Goal: Download file/media

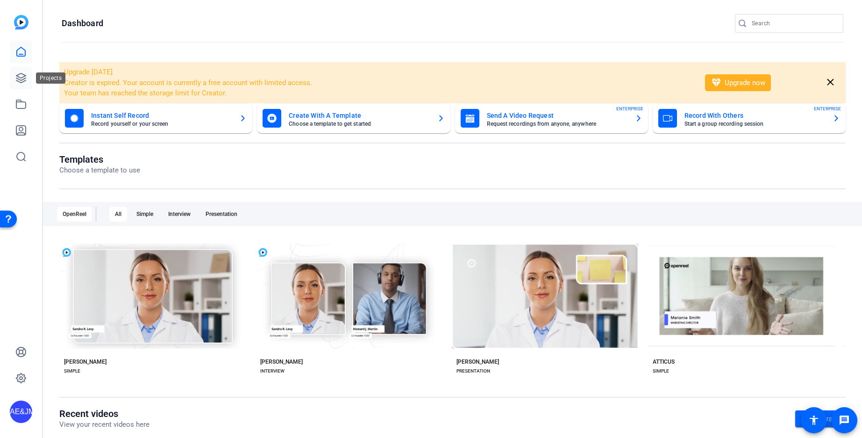
click at [17, 79] on icon at bounding box center [20, 77] width 11 height 11
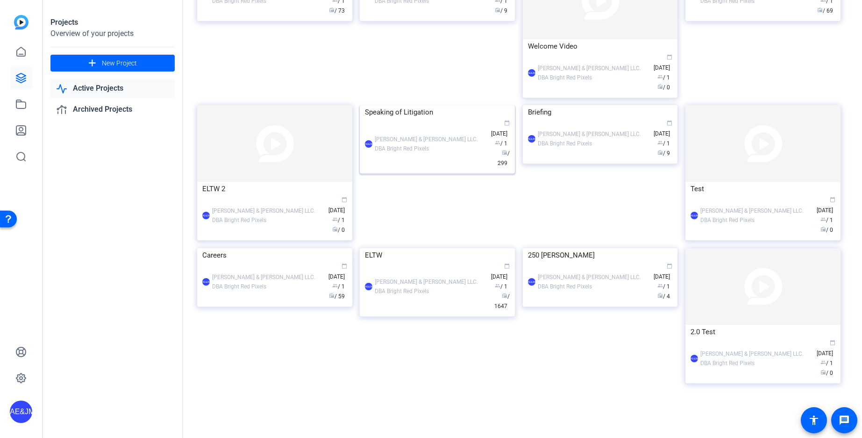
scroll to position [360, 0]
click at [445, 311] on div "AE&JMLDBRP [PERSON_NAME] & [PERSON_NAME] LLC. DBA Bright Red Pixels calendar_to…" at bounding box center [437, 286] width 145 height 49
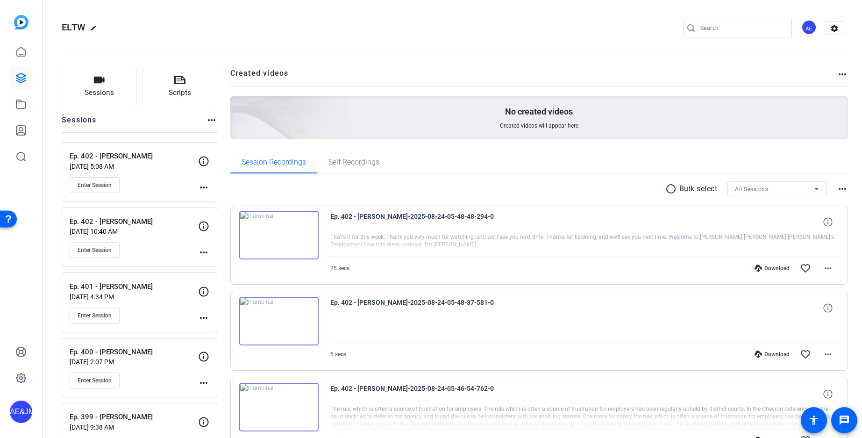
click at [530, 158] on div "Session Recordings Self Recordings" at bounding box center [539, 162] width 618 height 22
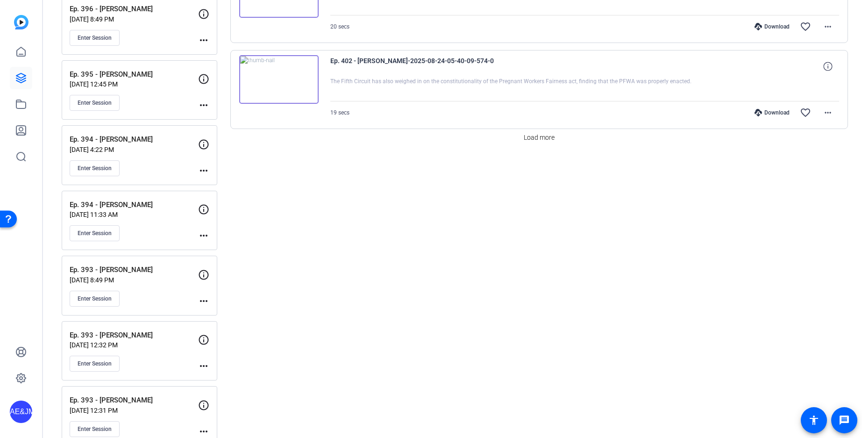
scroll to position [756, 0]
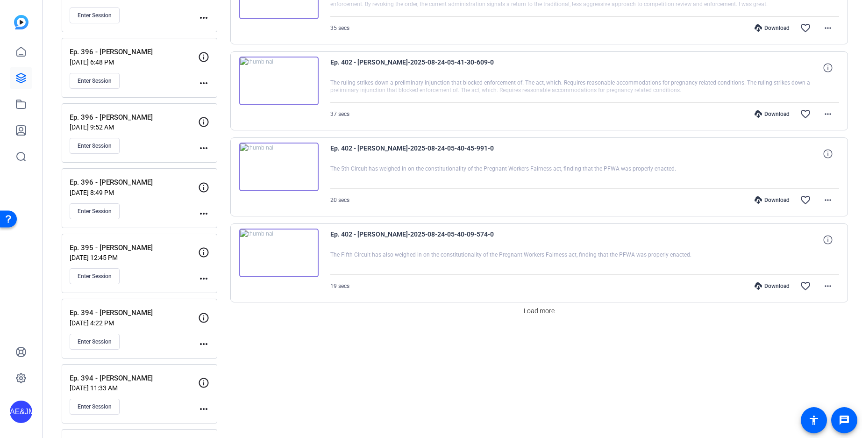
click at [532, 309] on span "Load more" at bounding box center [539, 311] width 31 height 10
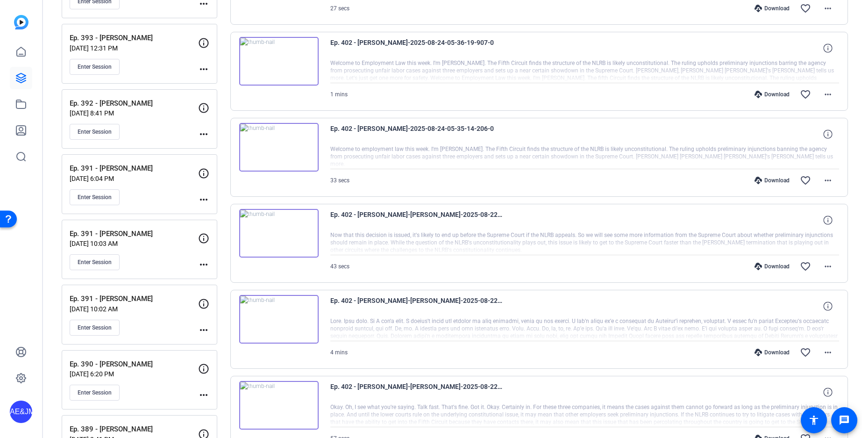
scroll to position [1308, 0]
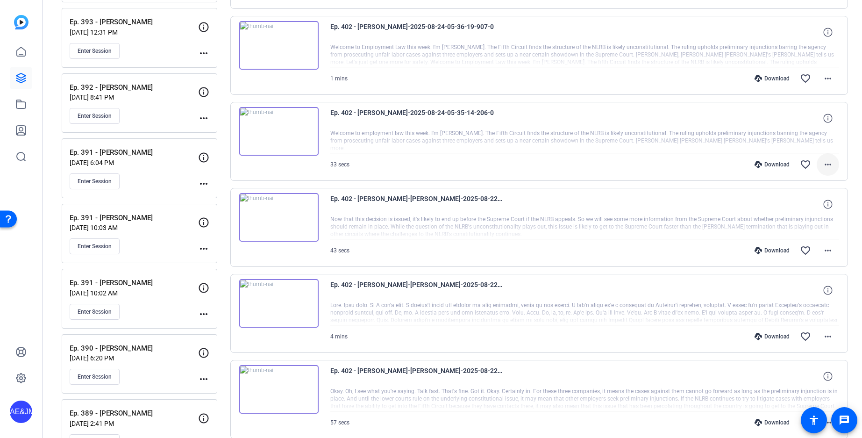
click at [826, 167] on mat-icon "more_horiz" at bounding box center [828, 164] width 11 height 11
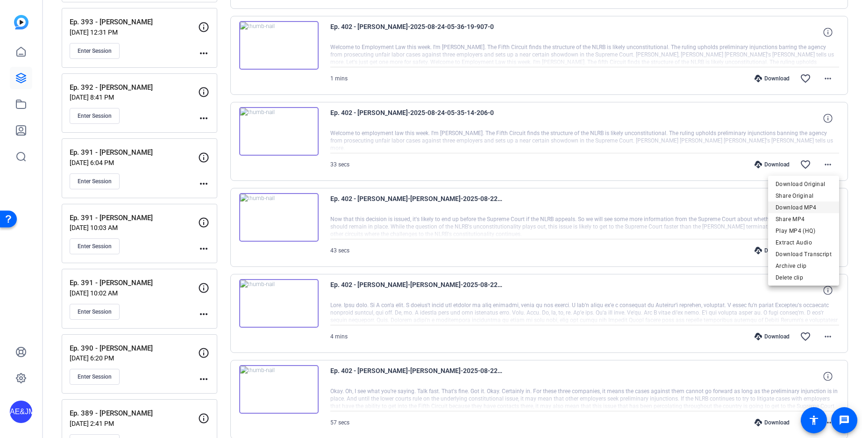
click at [780, 204] on span "Download MP4" at bounding box center [804, 207] width 56 height 11
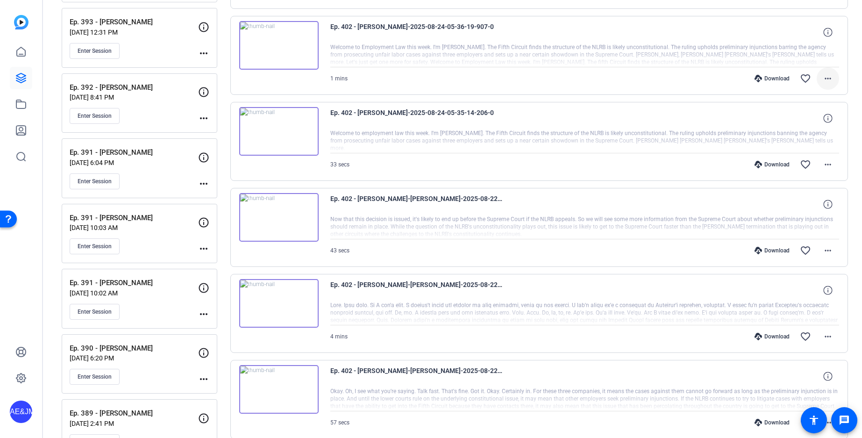
click at [828, 78] on mat-icon "more_horiz" at bounding box center [828, 78] width 11 height 11
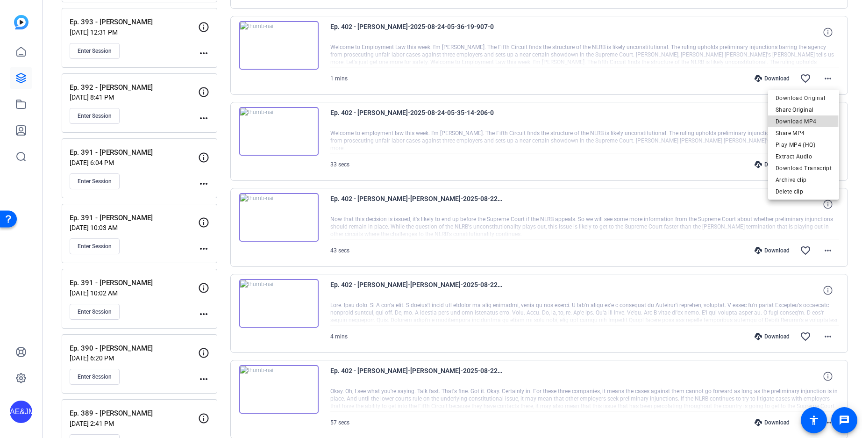
click at [788, 120] on span "Download MP4" at bounding box center [804, 121] width 56 height 11
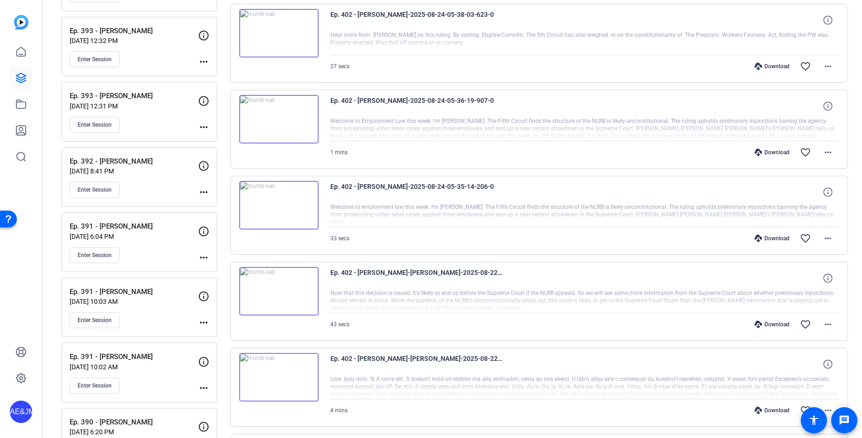
scroll to position [1218, 0]
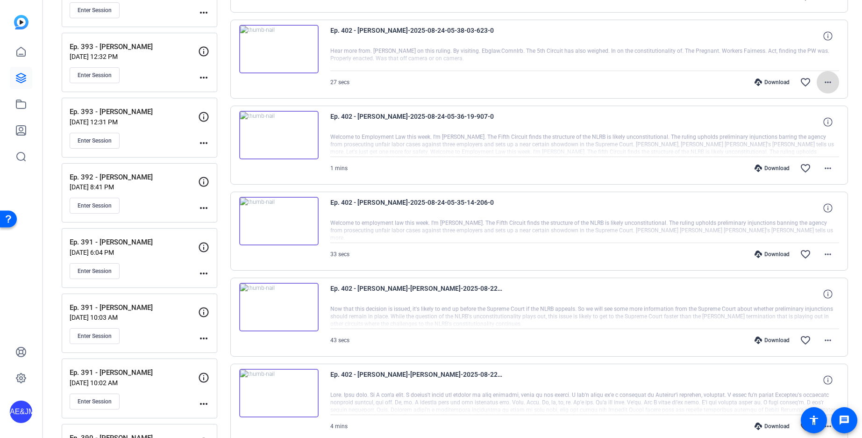
click at [827, 92] on span at bounding box center [828, 82] width 22 height 22
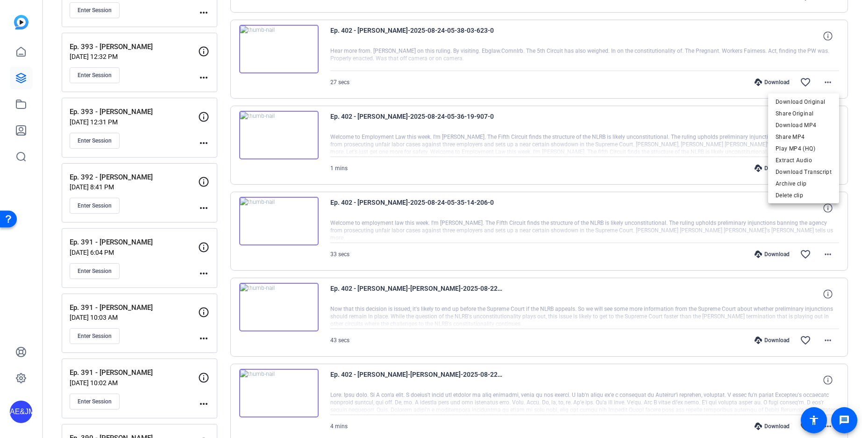
click at [793, 126] on span "Download MP4" at bounding box center [804, 125] width 56 height 11
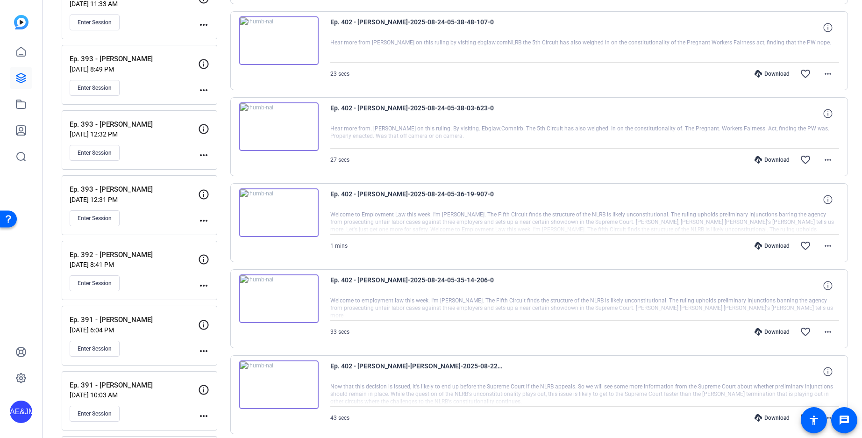
scroll to position [1140, 0]
click at [824, 67] on span at bounding box center [828, 74] width 22 height 22
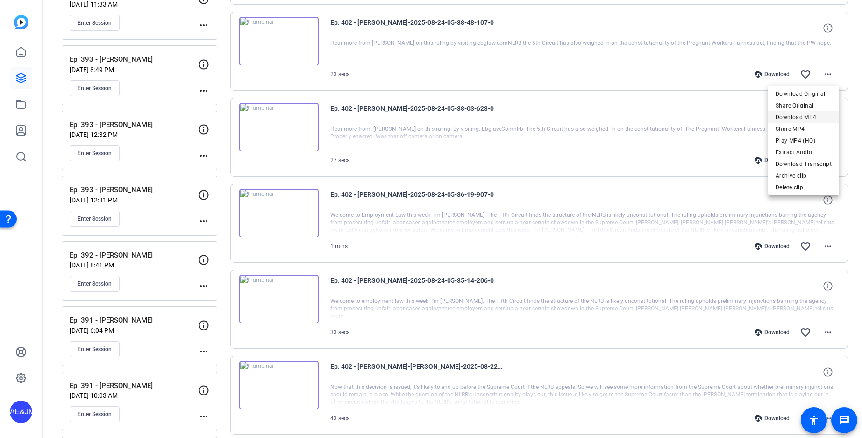
click at [800, 115] on span "Download MP4" at bounding box center [804, 117] width 56 height 11
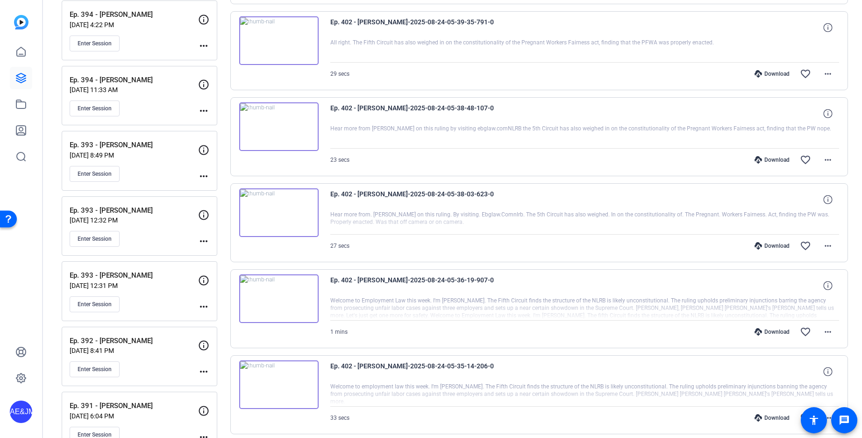
scroll to position [1051, 0]
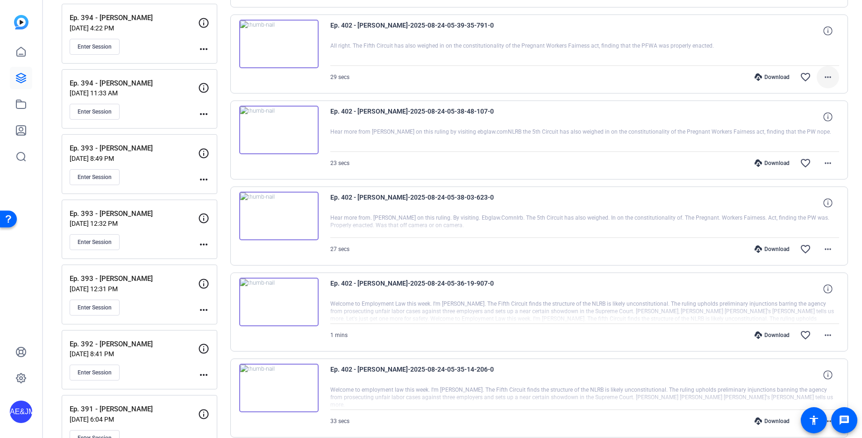
click at [826, 74] on mat-icon "more_horiz" at bounding box center [828, 77] width 11 height 11
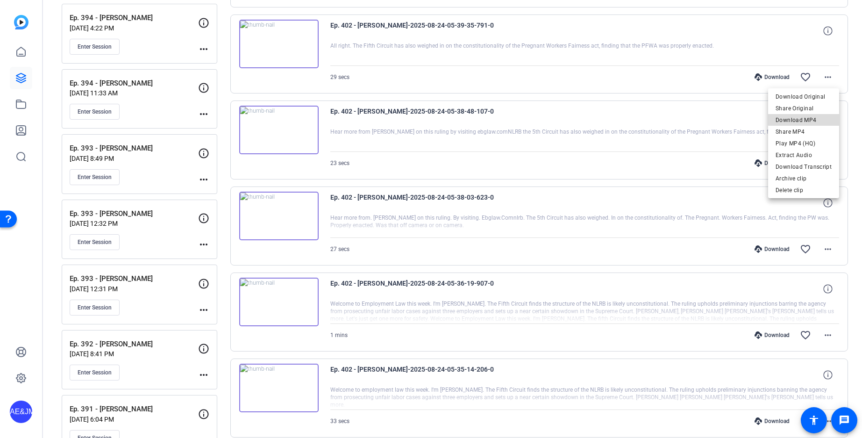
click at [814, 116] on span "Download MP4" at bounding box center [804, 120] width 56 height 11
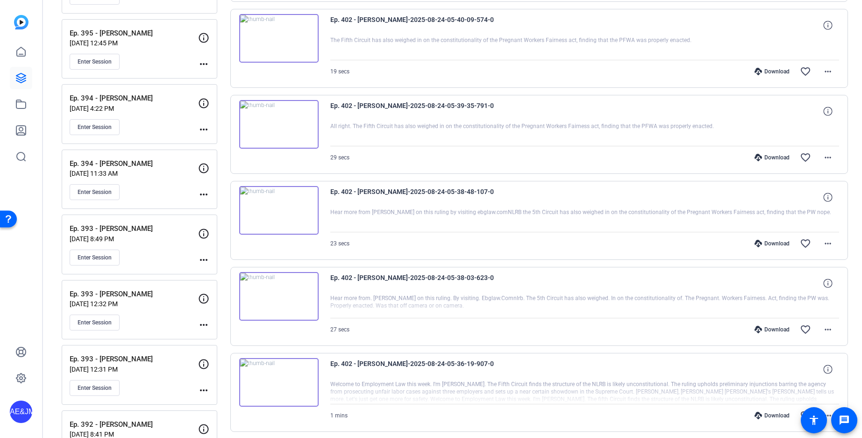
scroll to position [960, 0]
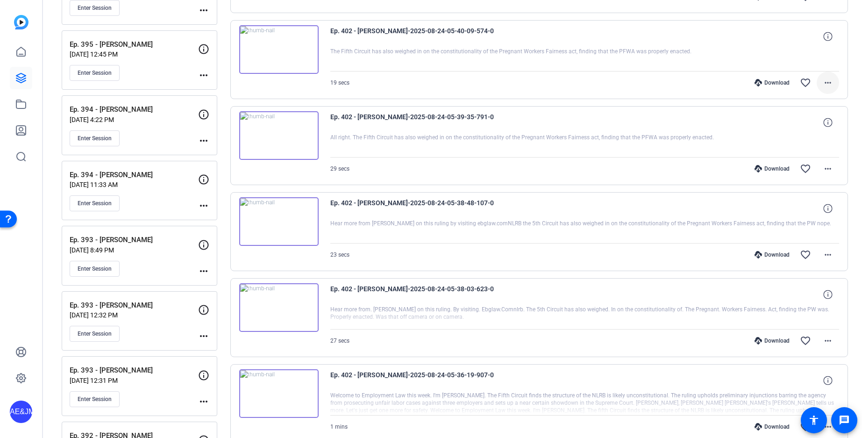
click at [829, 82] on mat-icon "more_horiz" at bounding box center [828, 82] width 11 height 11
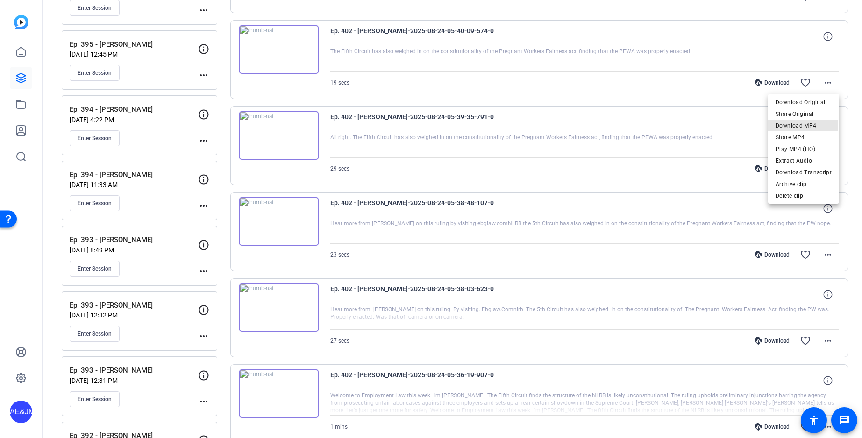
drag, startPoint x: 784, startPoint y: 126, endPoint x: 779, endPoint y: 125, distance: 5.2
click at [784, 126] on span "Download MP4" at bounding box center [804, 125] width 56 height 11
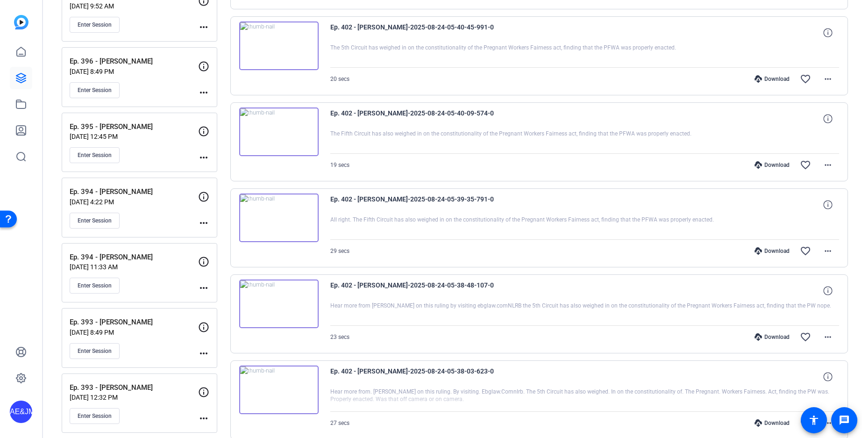
scroll to position [876, 0]
click at [825, 78] on mat-icon "more_horiz" at bounding box center [828, 80] width 11 height 11
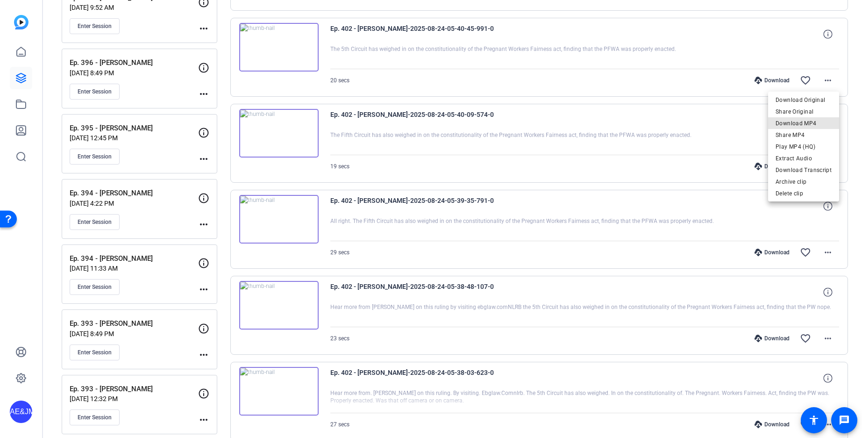
click at [808, 119] on span "Download MP4" at bounding box center [804, 123] width 56 height 11
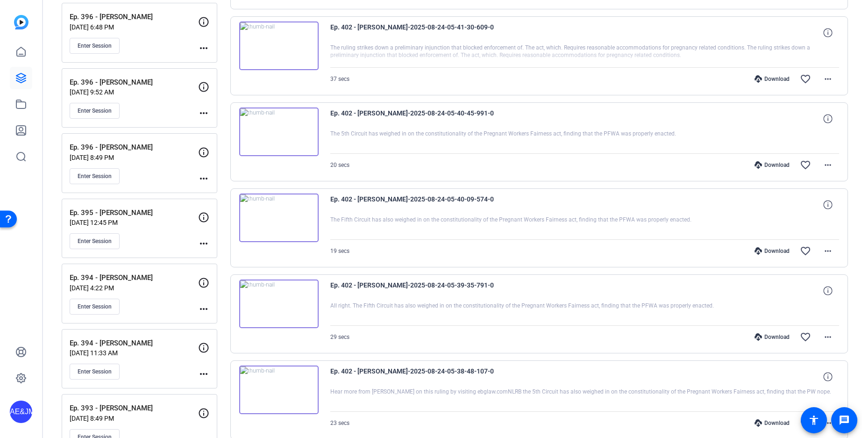
scroll to position [787, 0]
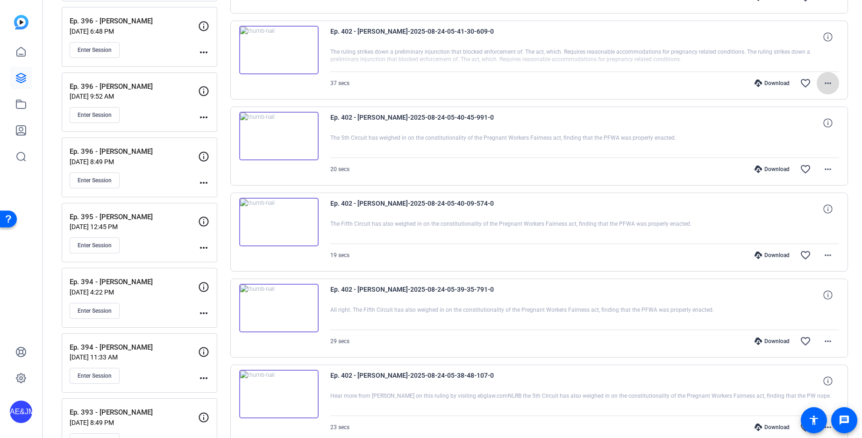
click at [828, 83] on mat-icon "more_horiz" at bounding box center [828, 83] width 11 height 11
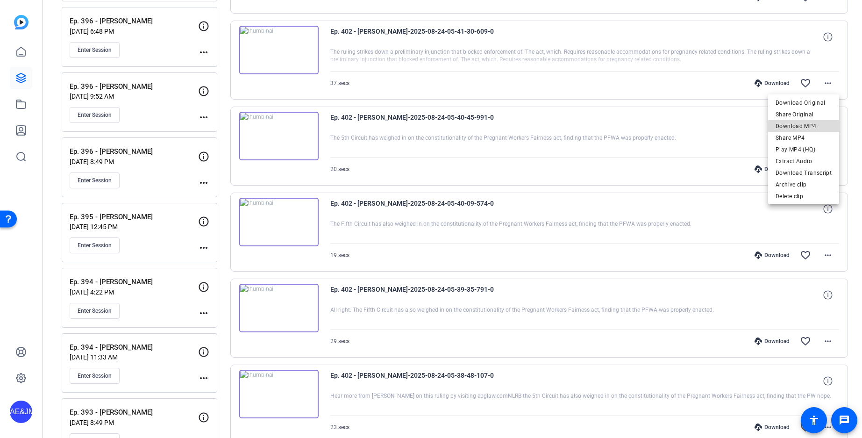
click at [820, 129] on span "Download MP4" at bounding box center [804, 126] width 56 height 11
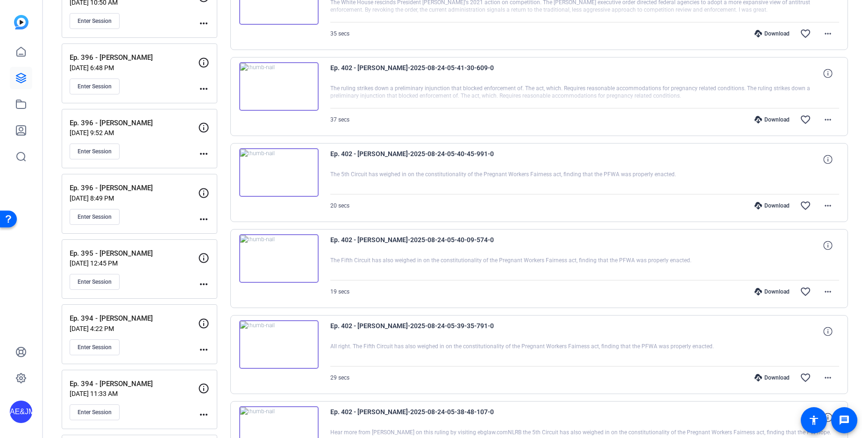
scroll to position [714, 0]
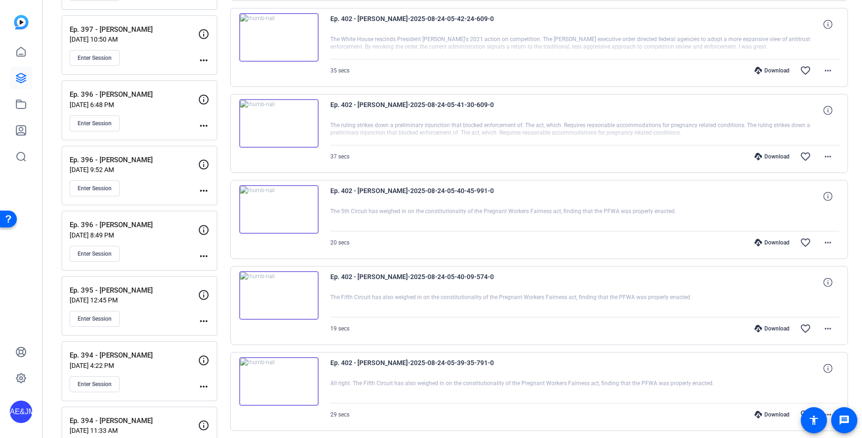
click at [525, 91] on div "Ep. 402 - [PERSON_NAME]-2025-08-24-05-48-48-294-0 That's it for this week. Than…" at bounding box center [539, 348] width 618 height 1713
click at [836, 72] on span at bounding box center [828, 70] width 22 height 22
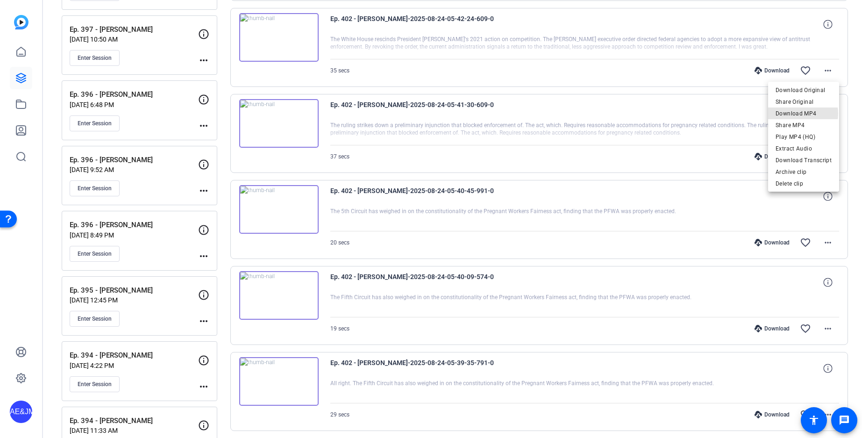
click at [796, 114] on span "Download MP4" at bounding box center [804, 113] width 56 height 11
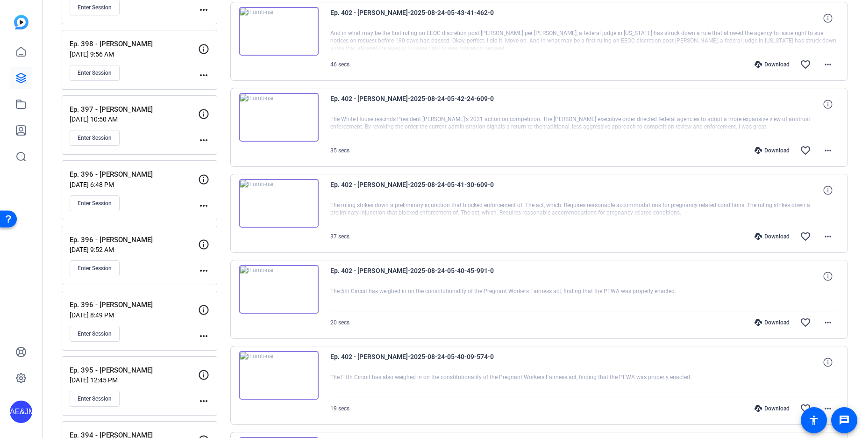
scroll to position [631, 0]
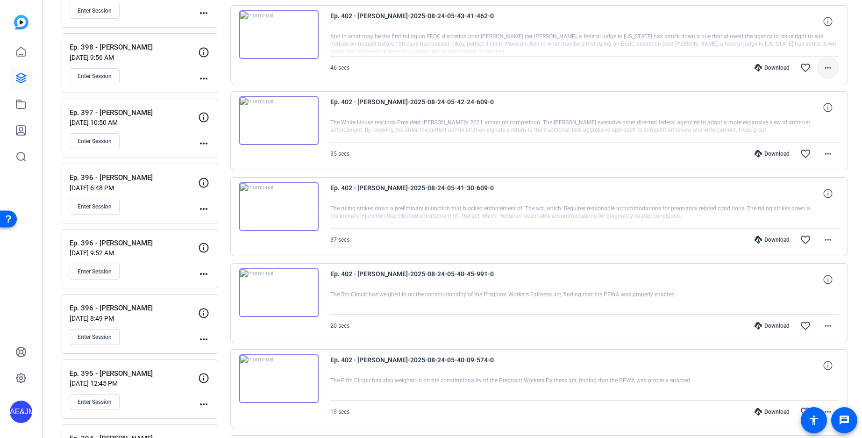
click at [828, 69] on mat-icon "more_horiz" at bounding box center [828, 67] width 11 height 11
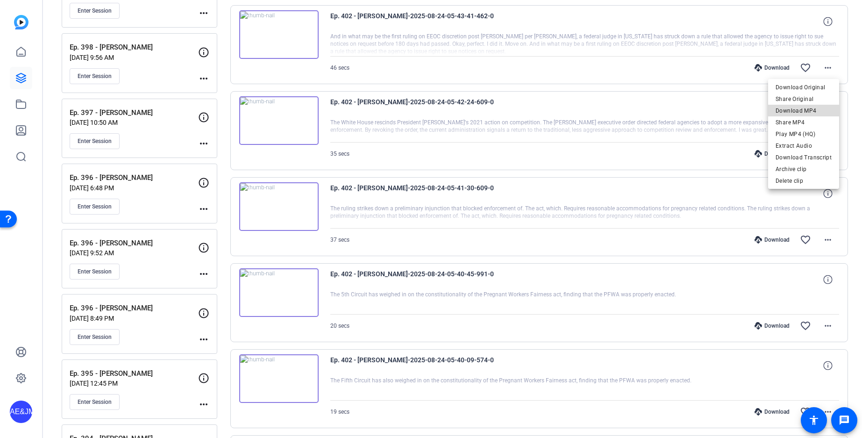
click at [814, 107] on span "Download MP4" at bounding box center [804, 110] width 56 height 11
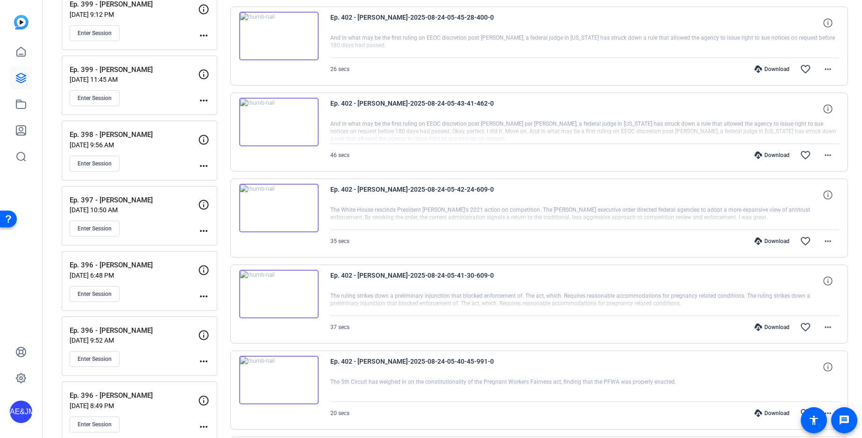
scroll to position [542, 0]
click at [836, 68] on span at bounding box center [828, 70] width 22 height 22
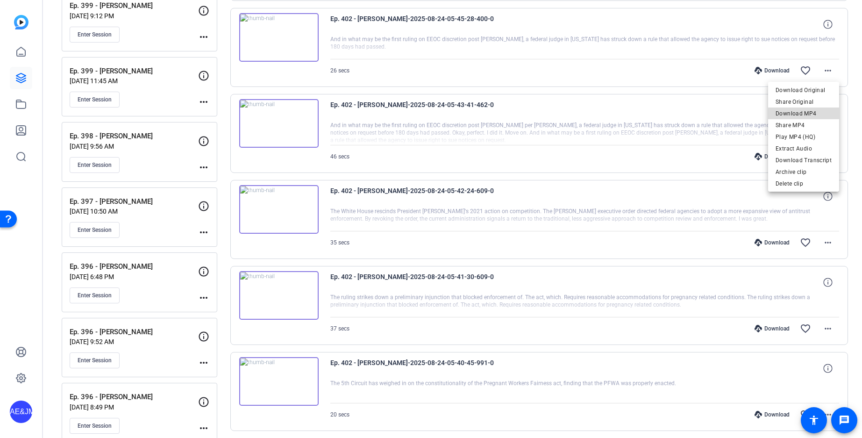
click at [807, 116] on span "Download MP4" at bounding box center [804, 113] width 56 height 11
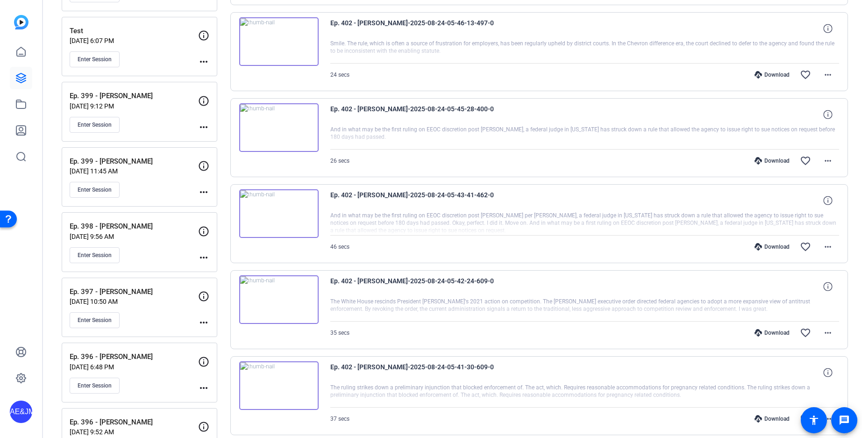
scroll to position [426, 0]
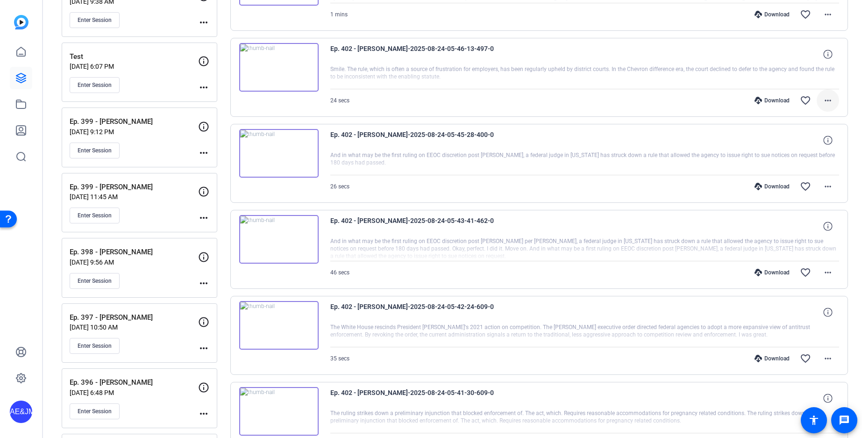
click at [831, 97] on mat-icon "more_horiz" at bounding box center [828, 100] width 11 height 11
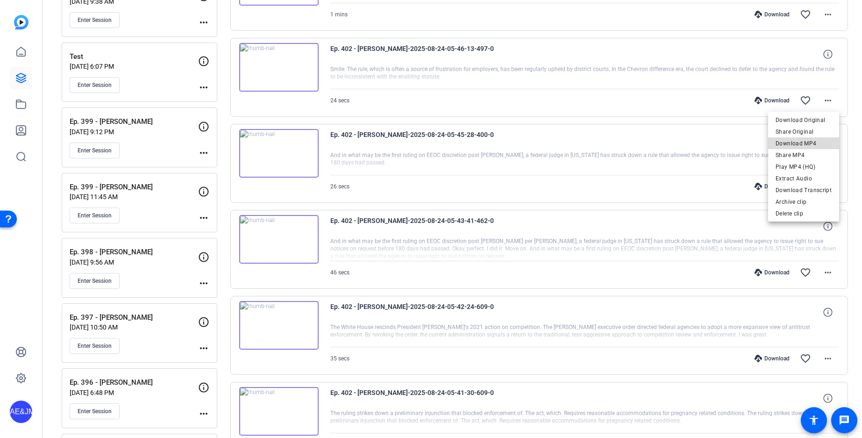
click at [807, 140] on span "Download MP4" at bounding box center [804, 143] width 56 height 11
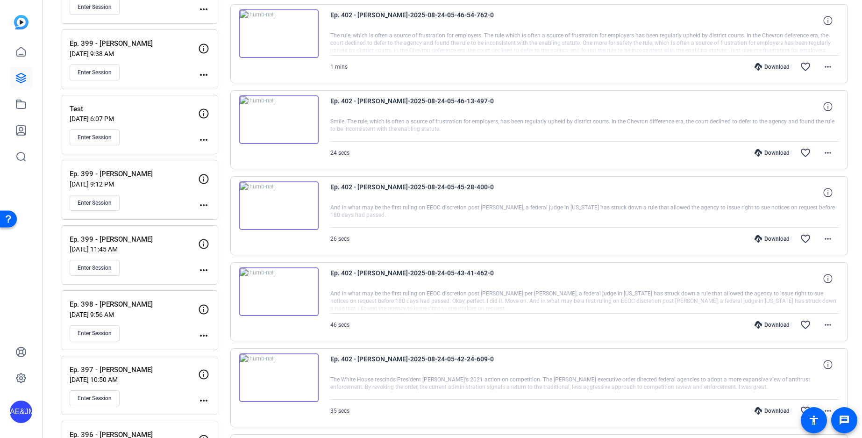
scroll to position [361, 0]
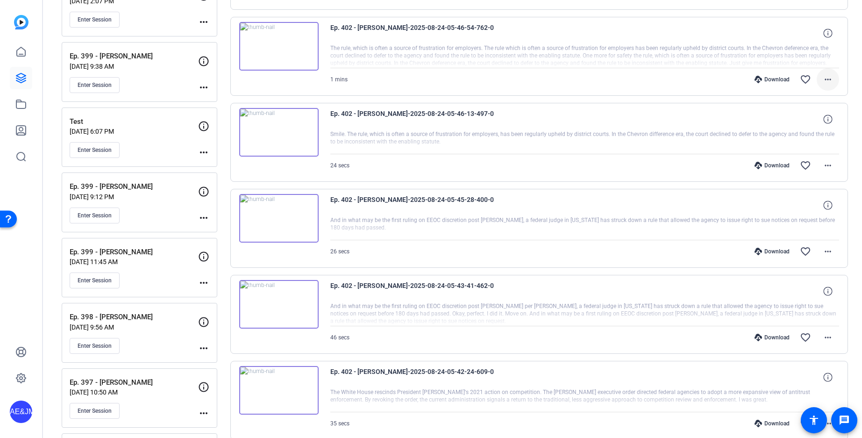
click at [831, 78] on mat-icon "more_horiz" at bounding box center [828, 79] width 11 height 11
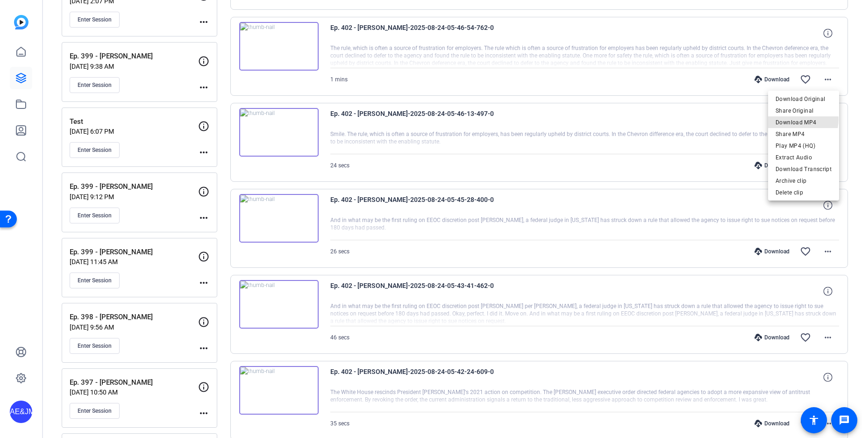
click at [797, 119] on span "Download MP4" at bounding box center [804, 122] width 56 height 11
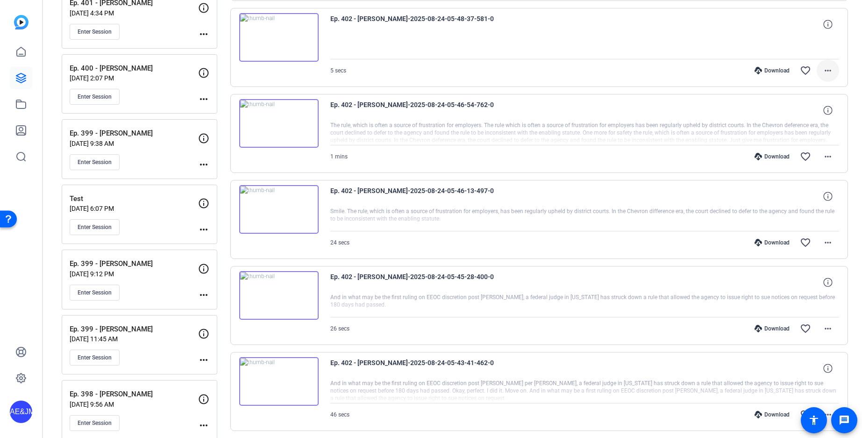
scroll to position [285, 0]
click at [830, 68] on mat-icon "more_horiz" at bounding box center [828, 69] width 11 height 11
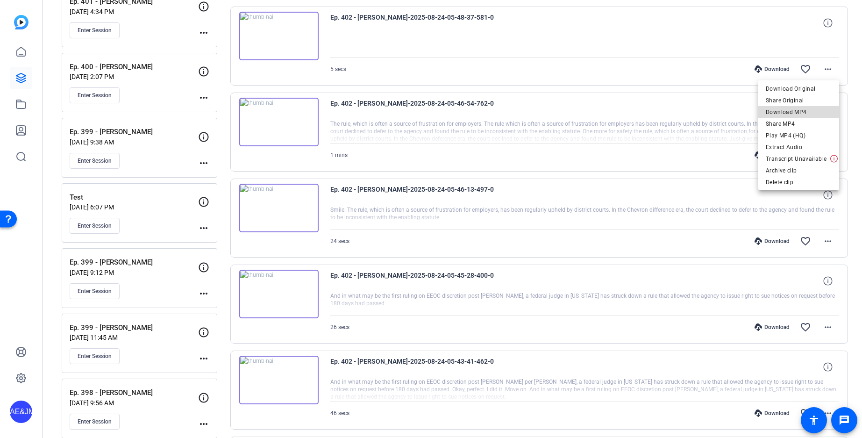
click at [815, 110] on span "Download MP4" at bounding box center [799, 112] width 66 height 11
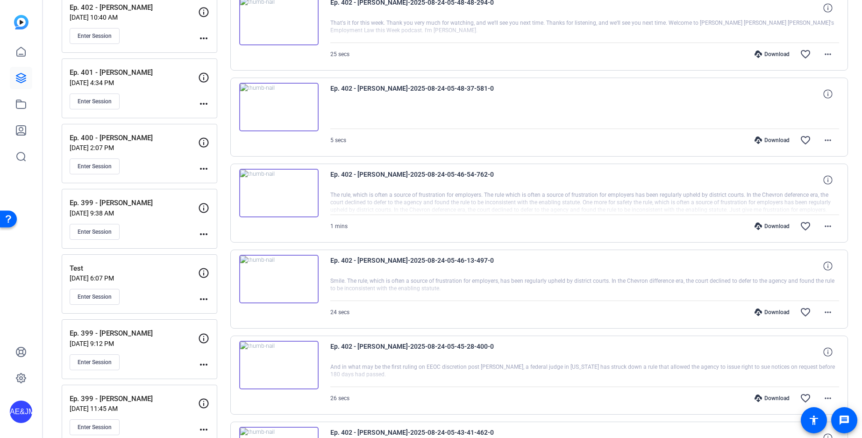
scroll to position [206, 0]
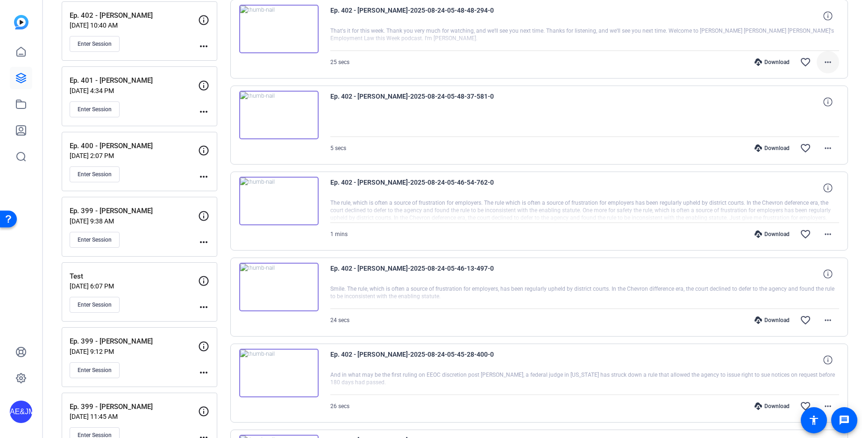
click at [828, 64] on mat-icon "more_horiz" at bounding box center [828, 62] width 11 height 11
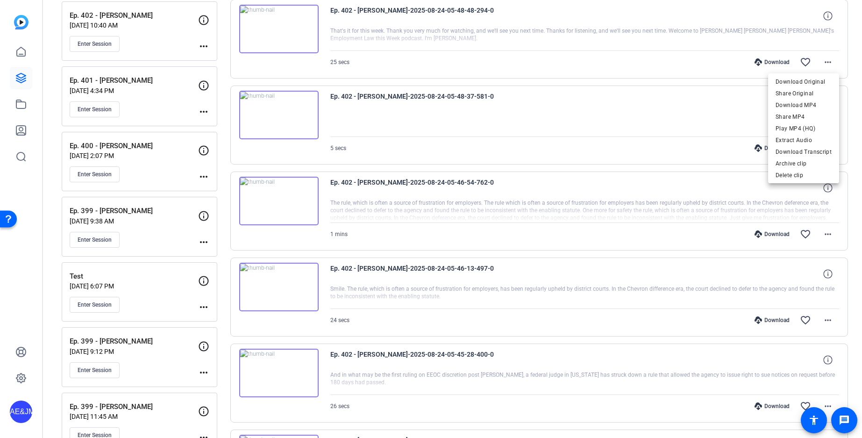
click at [818, 104] on span "Download MP4" at bounding box center [804, 105] width 56 height 11
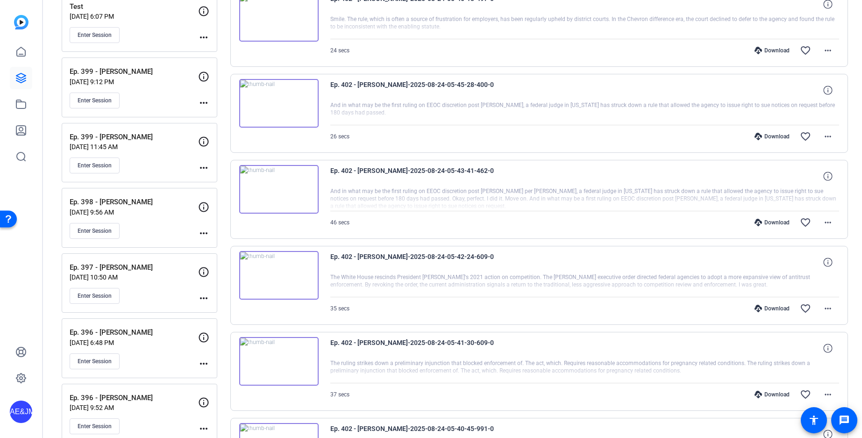
scroll to position [558, 0]
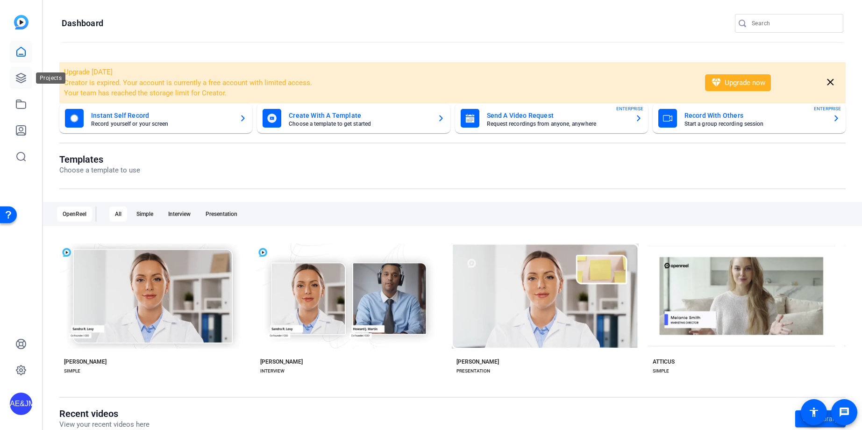
click at [20, 83] on icon at bounding box center [20, 77] width 11 height 11
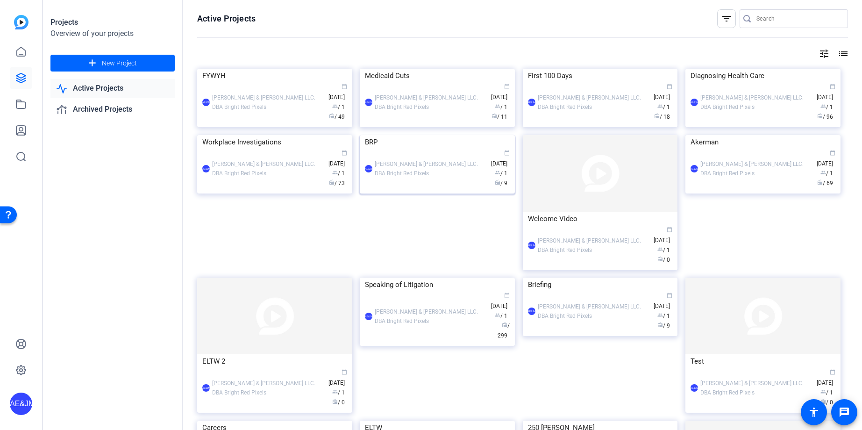
scroll to position [200, 0]
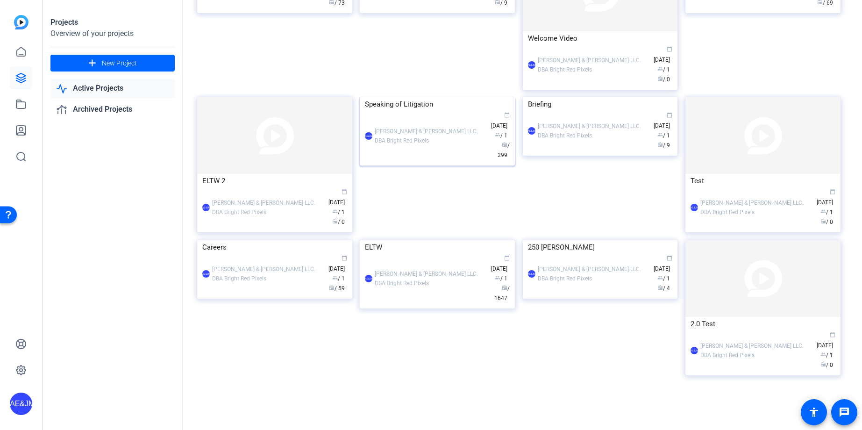
click at [429, 160] on div "AE&JMLDBRP Adam Elend & Jeff Marks LLC. DBA Bright Red Pixels calendar_today Ap…" at bounding box center [437, 135] width 145 height 49
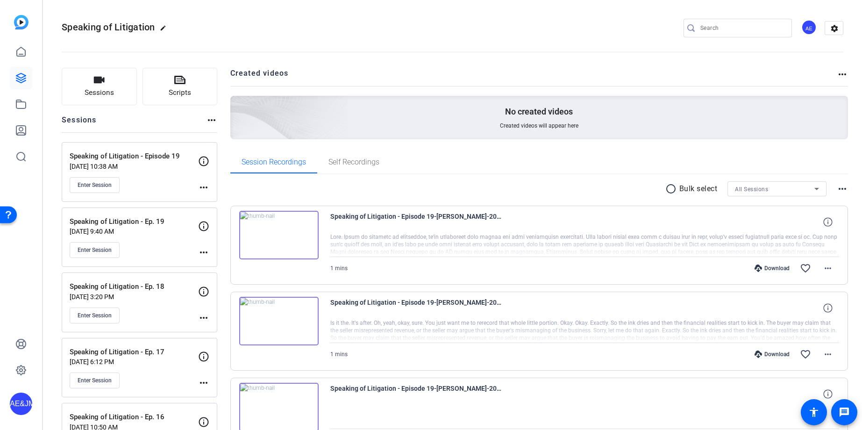
click at [338, 37] on openreel-divider-bar at bounding box center [453, 49] width 782 height 29
click at [364, 43] on openreel-divider-bar at bounding box center [453, 49] width 782 height 29
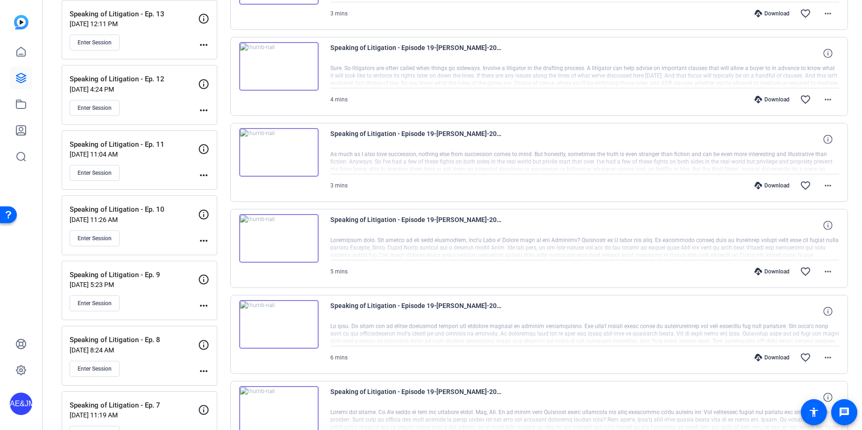
scroll to position [764, 0]
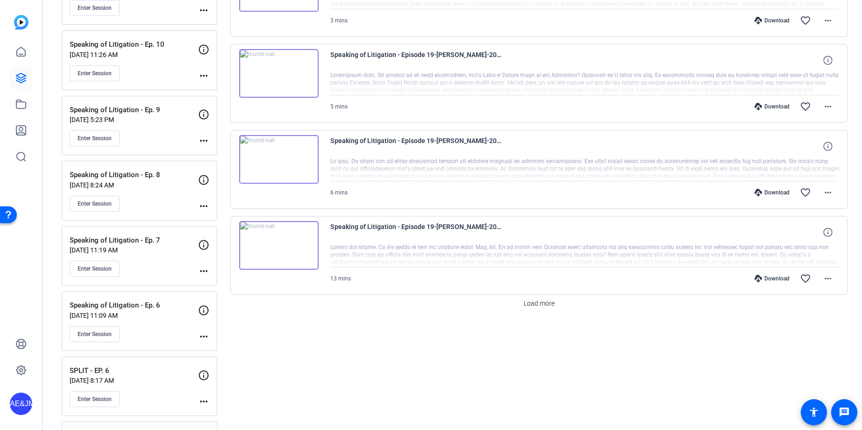
click at [544, 305] on span "Load more" at bounding box center [539, 304] width 31 height 10
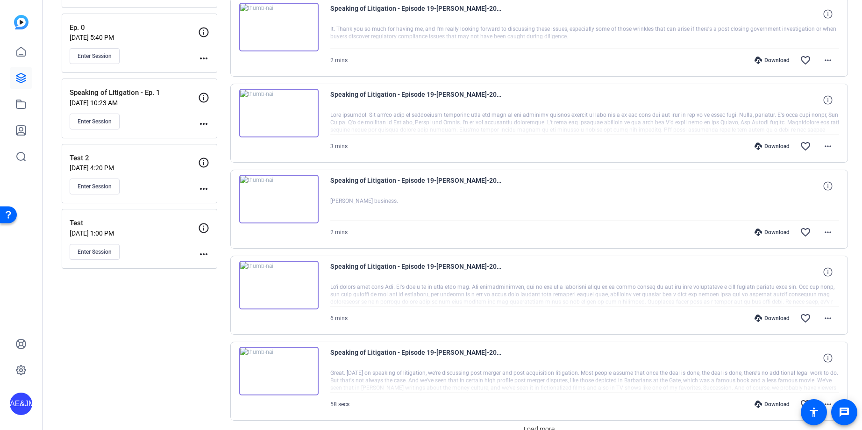
scroll to position [1547, 0]
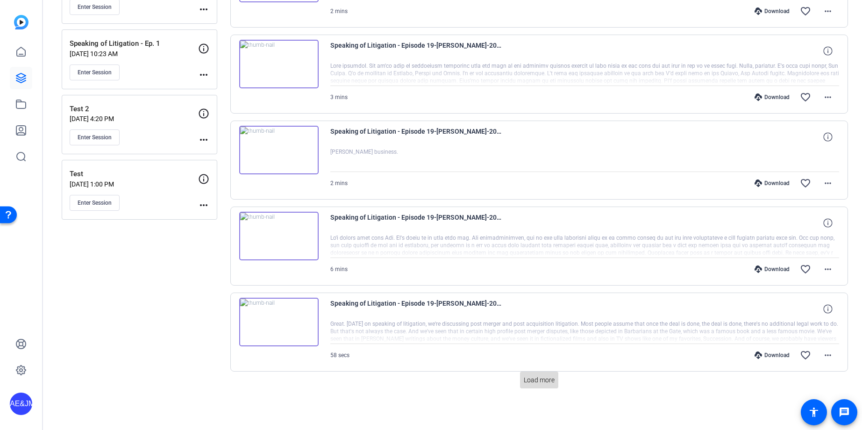
click at [531, 379] on span "Load more" at bounding box center [539, 380] width 31 height 10
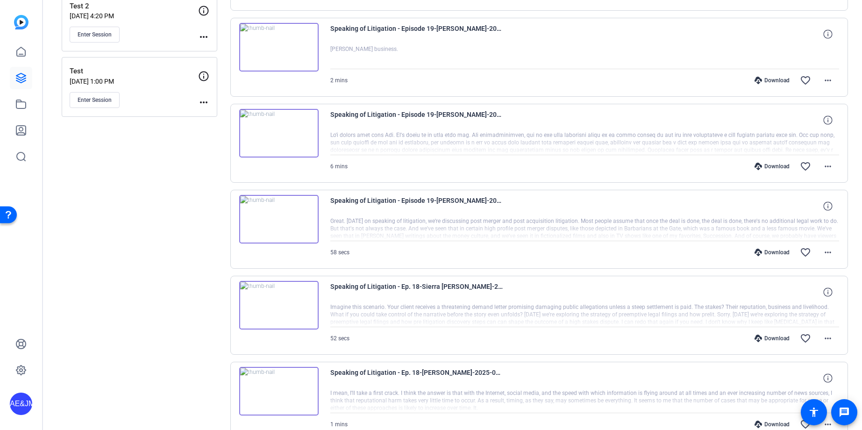
scroll to position [1648, 0]
